Goal: Transaction & Acquisition: Subscribe to service/newsletter

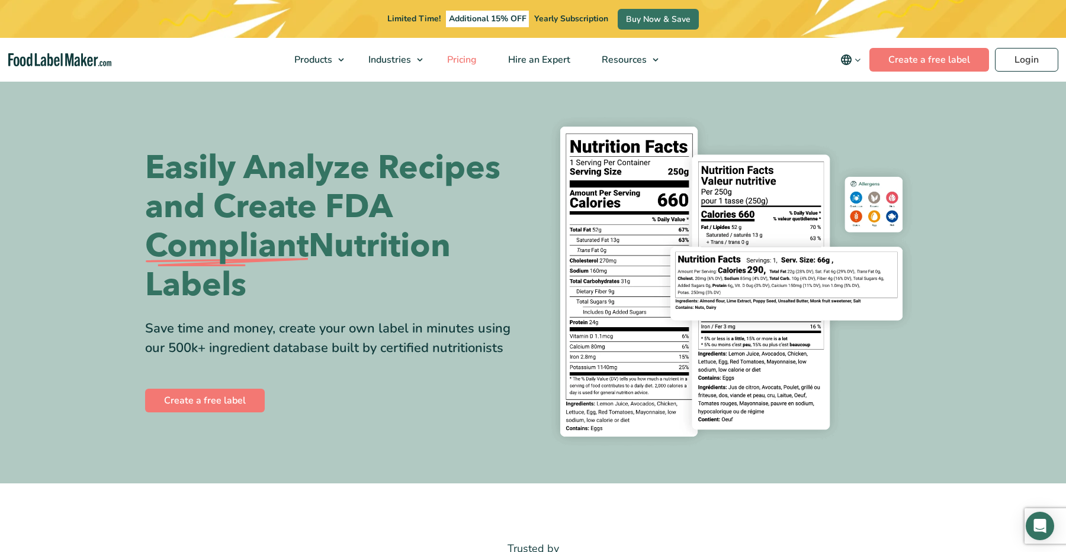
click at [465, 60] on span "Pricing" at bounding box center [460, 59] width 34 height 13
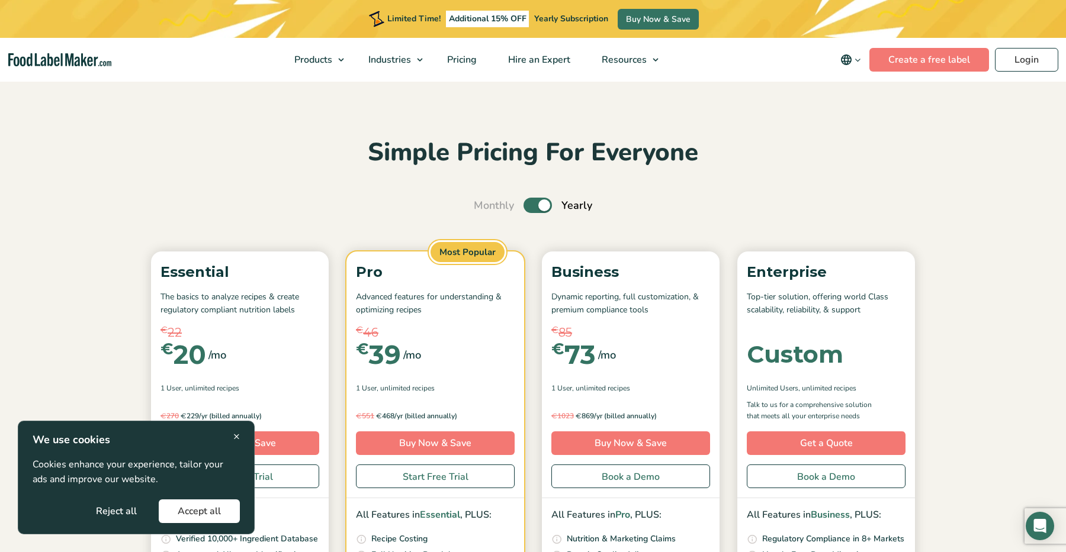
click at [855, 63] on icon "main navigation" at bounding box center [857, 60] width 9 height 9
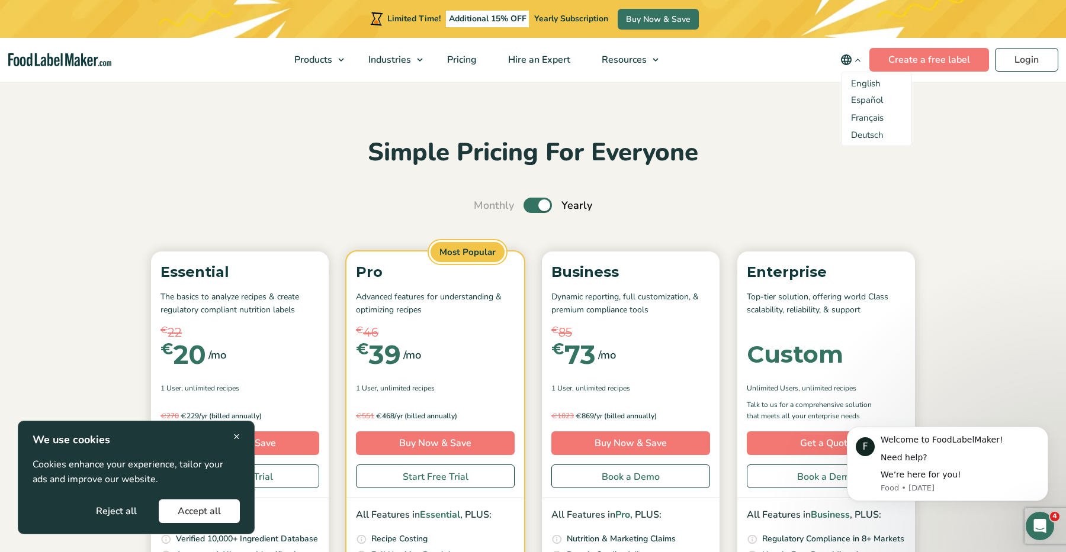
click at [921, 183] on div "Simple Pricing For Everyone Monthly Toggle Yearly (6 Month Free + 2 Free Nutrit…" at bounding box center [532, 437] width 793 height 601
click at [234, 435] on span "×" at bounding box center [236, 437] width 7 height 16
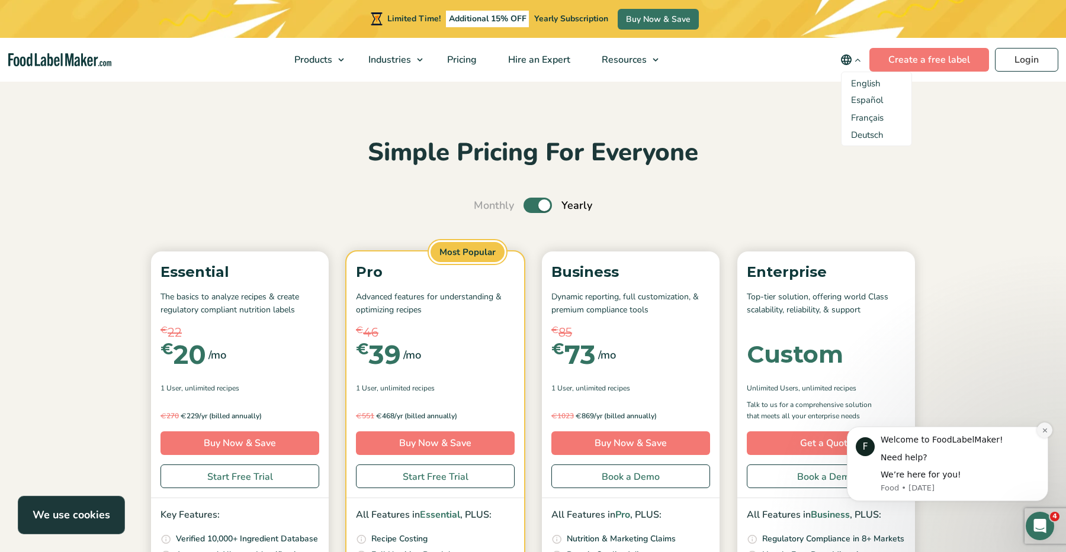
click at [1046, 427] on icon "Dismiss notification" at bounding box center [1044, 430] width 7 height 7
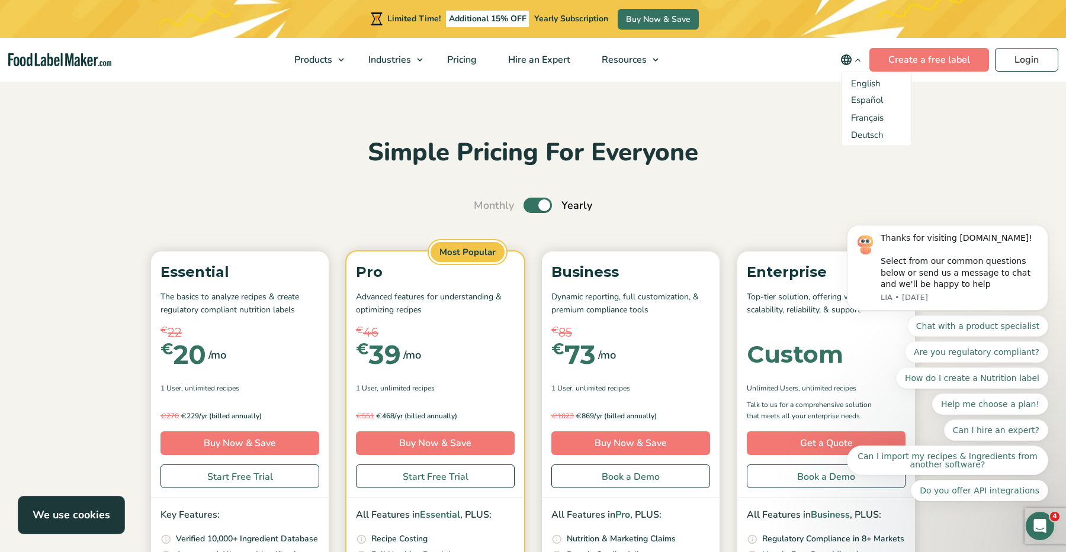
click at [1000, 179] on body "Thanks for visiting FoodLabelMaker.com! Select from our common questions below …" at bounding box center [947, 271] width 227 height 490
